Goal: Transaction & Acquisition: Purchase product/service

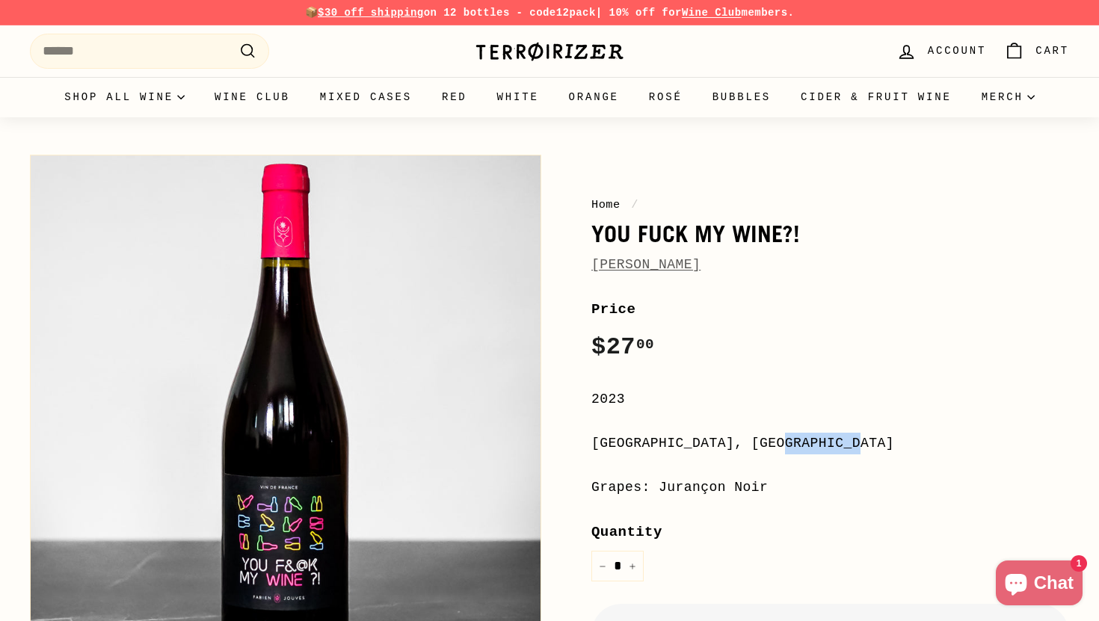
drag, startPoint x: 594, startPoint y: 444, endPoint x: 666, endPoint y: 451, distance: 71.4
click at [666, 451] on div "[GEOGRAPHIC_DATA], [GEOGRAPHIC_DATA]" at bounding box center [830, 444] width 478 height 22
copy div "Occitanie"
drag, startPoint x: 660, startPoint y: 488, endPoint x: 771, endPoint y: 489, distance: 110.7
click at [771, 489] on div "Grapes: Jurançon Noir" at bounding box center [830, 488] width 478 height 22
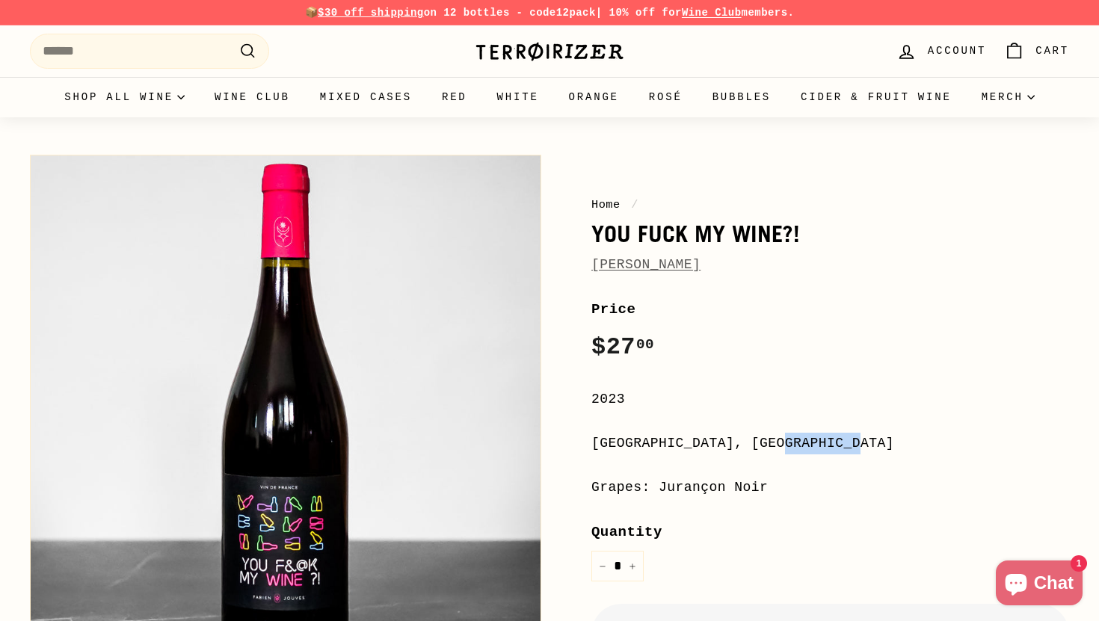
copy div "Jurançon Noir"
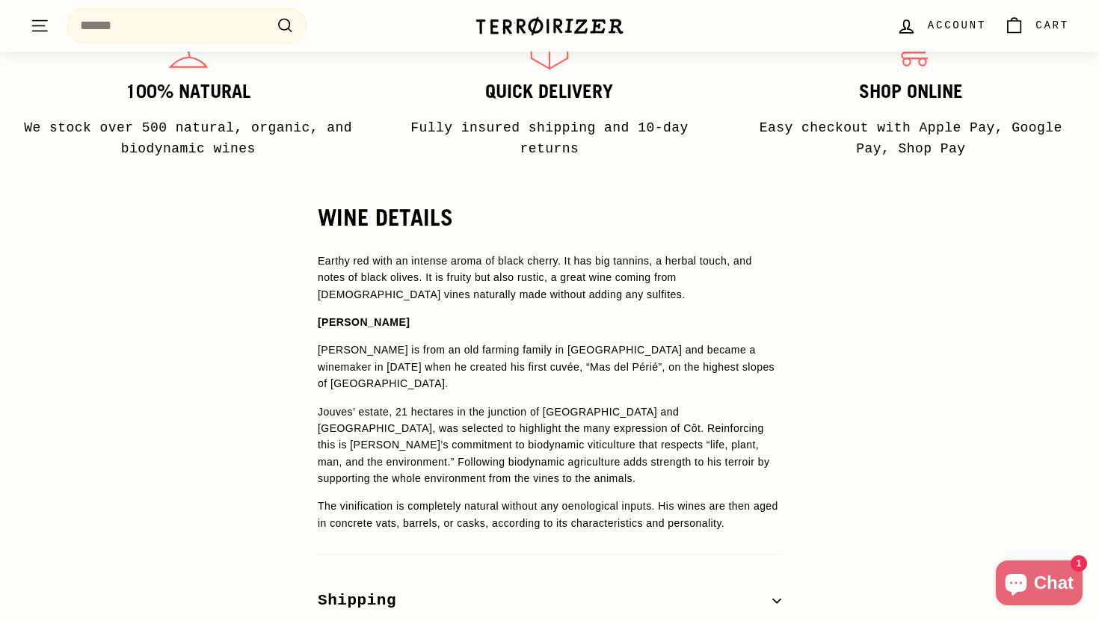
scroll to position [980, 0]
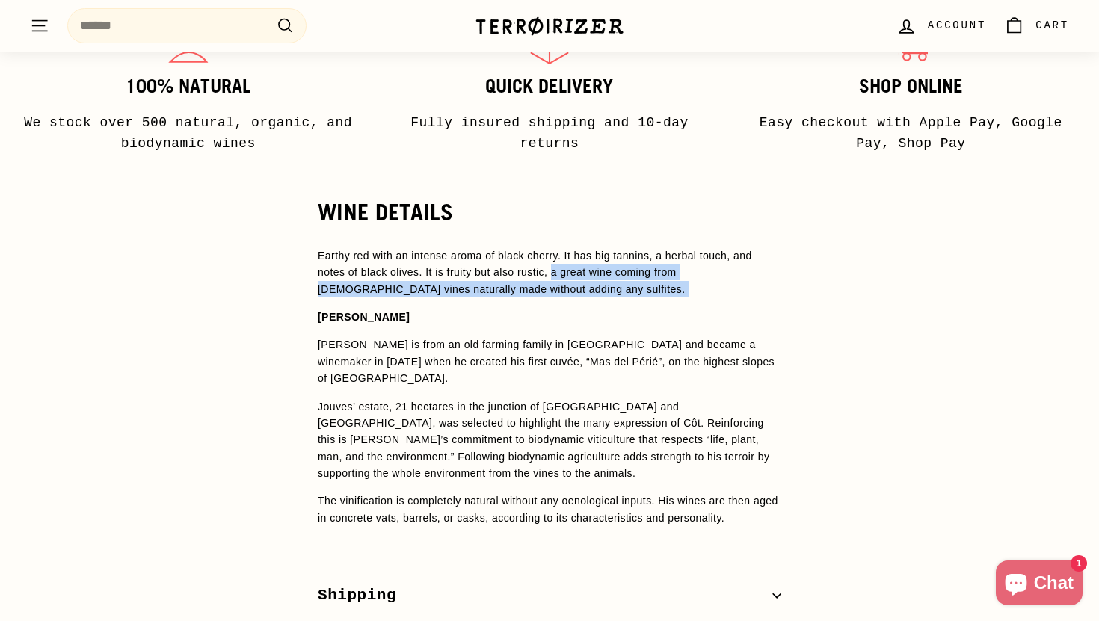
drag, startPoint x: 562, startPoint y: 271, endPoint x: 609, endPoint y: 298, distance: 54.0
click at [609, 298] on span "Earthy red with an intense aroma of black cherry. It has big tannins, a herbal …" at bounding box center [550, 387] width 464 height 279
copy span "a great wine coming from [DEMOGRAPHIC_DATA] vines naturally made without adding…"
